Goal: Task Accomplishment & Management: Complete application form

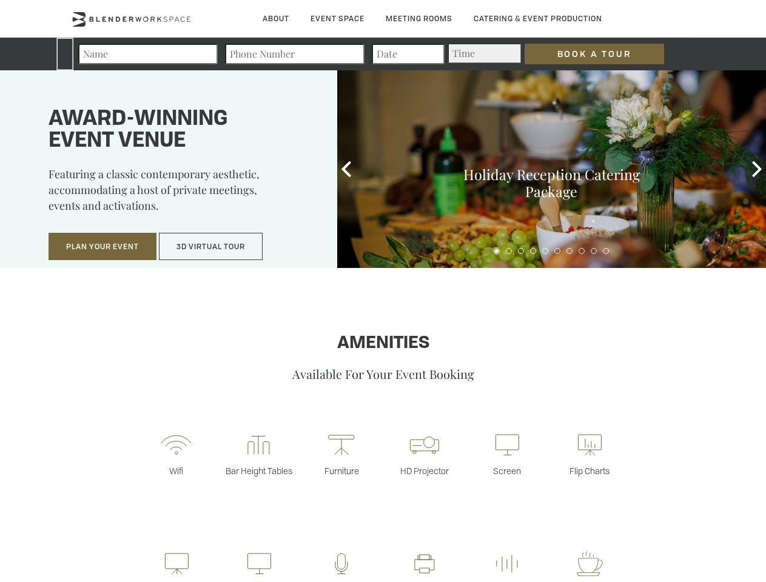
click at [584, 54] on input "Book a Tour" at bounding box center [593, 54] width 139 height 21
click at [102, 247] on button "Plan Your Event" at bounding box center [102, 247] width 108 height 28
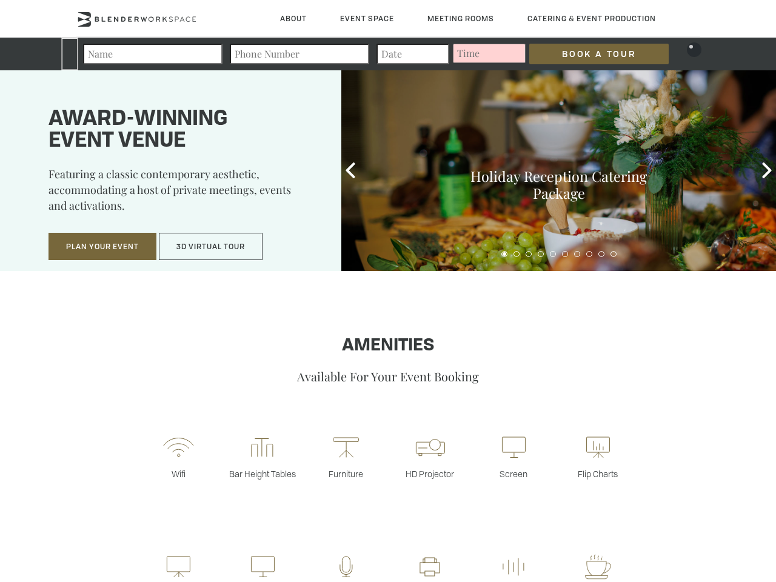
click at [211, 247] on button "3D Virtual Tour" at bounding box center [211, 247] width 104 height 28
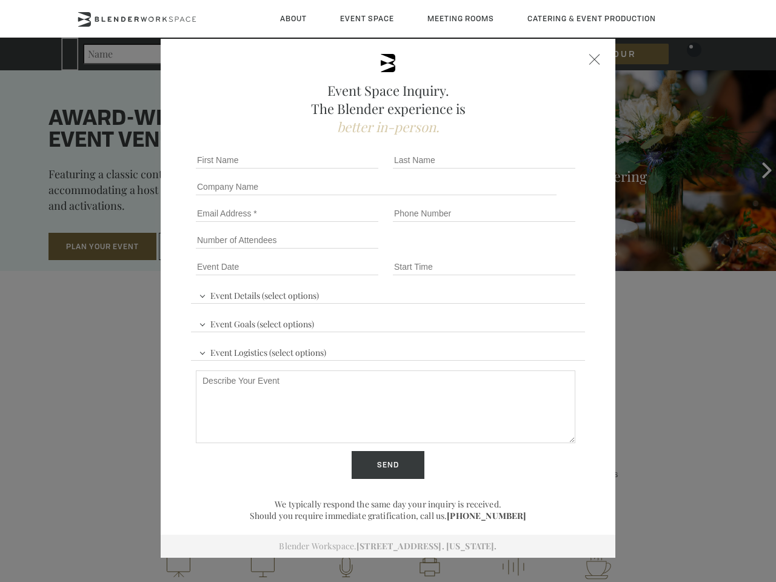
click at [346, 169] on div "First name *" at bounding box center [289, 160] width 197 height 27
click at [756, 169] on div "Event Space Inquiry. The Blender experience is better in-person. Event Details …" at bounding box center [388, 291] width 776 height 582
click at [496, 251] on fieldset "Number of Attendees Budget Range" at bounding box center [388, 240] width 394 height 27
